Goal: Task Accomplishment & Management: Complete application form

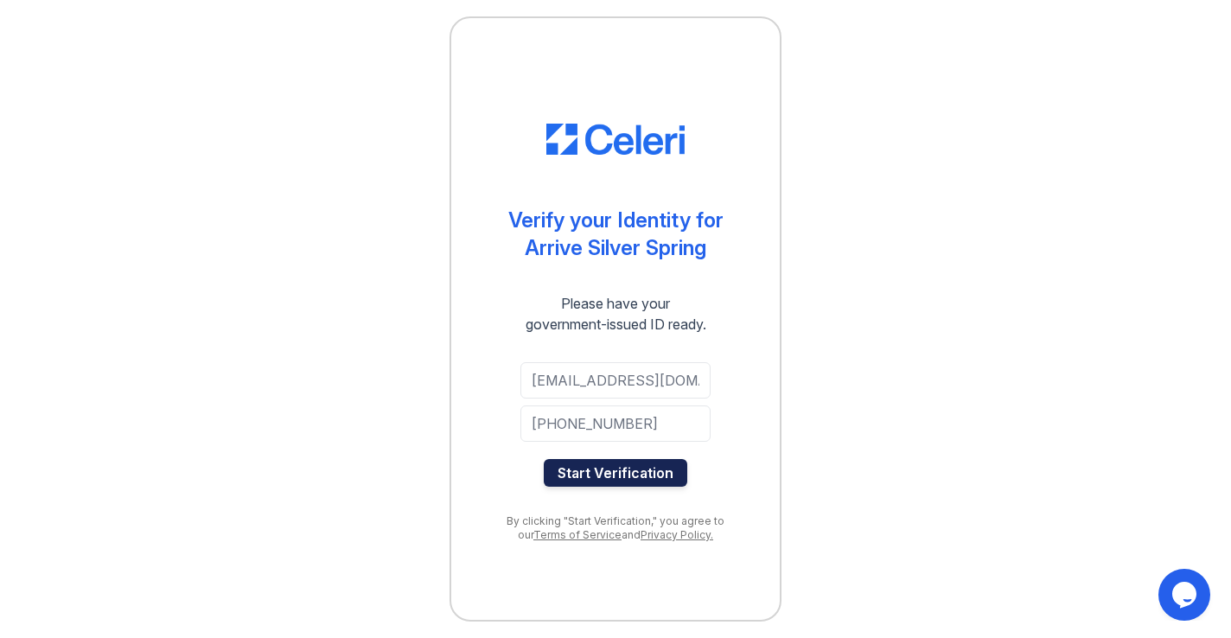
click at [657, 476] on button "Start Verification" at bounding box center [616, 473] width 144 height 28
